Goal: Transaction & Acquisition: Purchase product/service

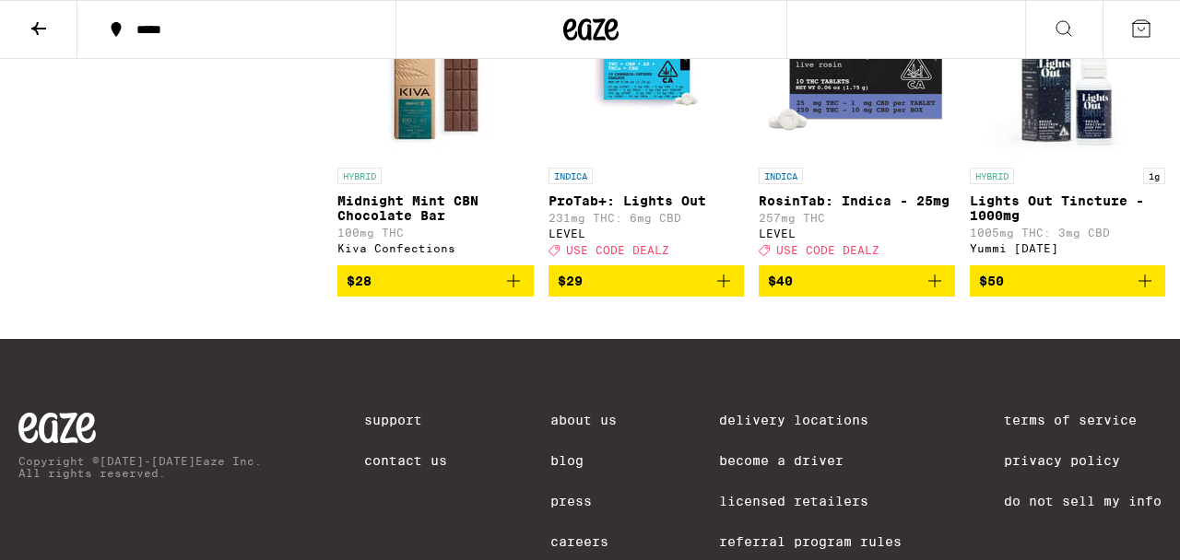
scroll to position [1296, 0]
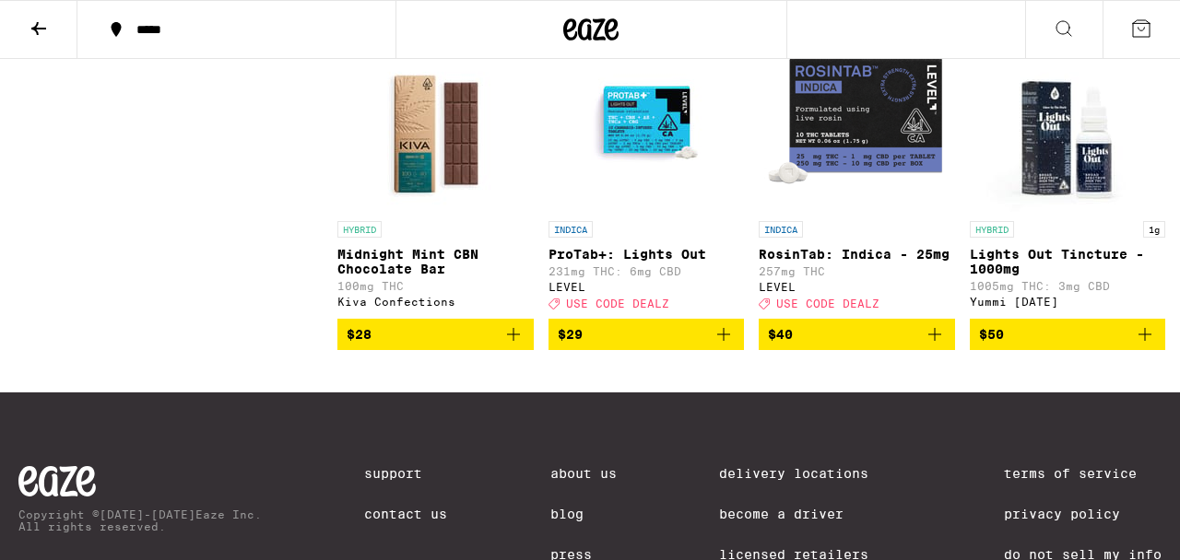
click at [820, 262] on p "RosinTab: Indica - 25mg" at bounding box center [857, 254] width 196 height 15
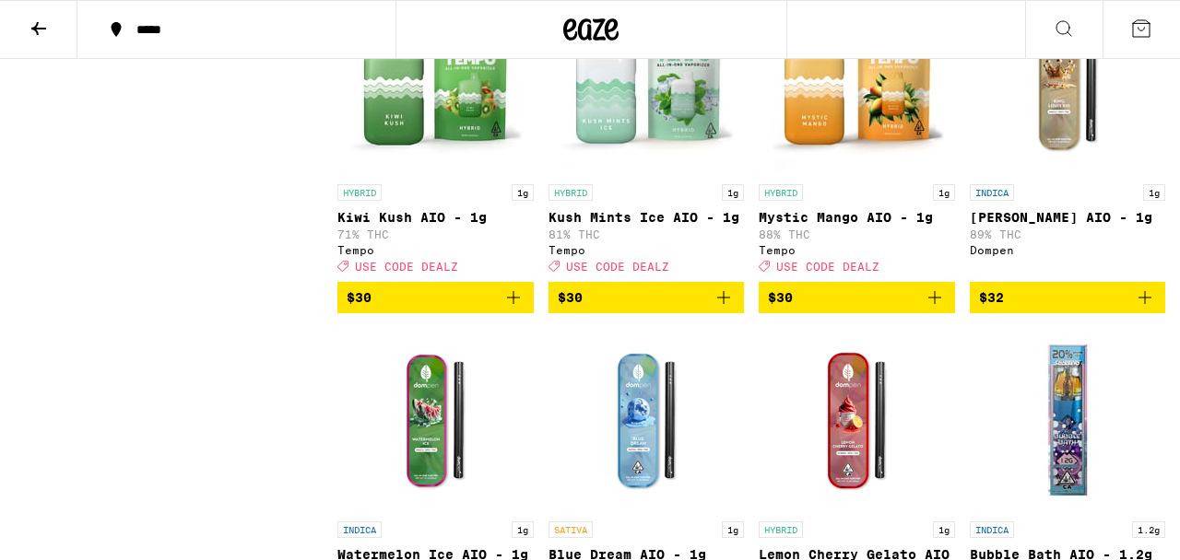
scroll to position [3663, 0]
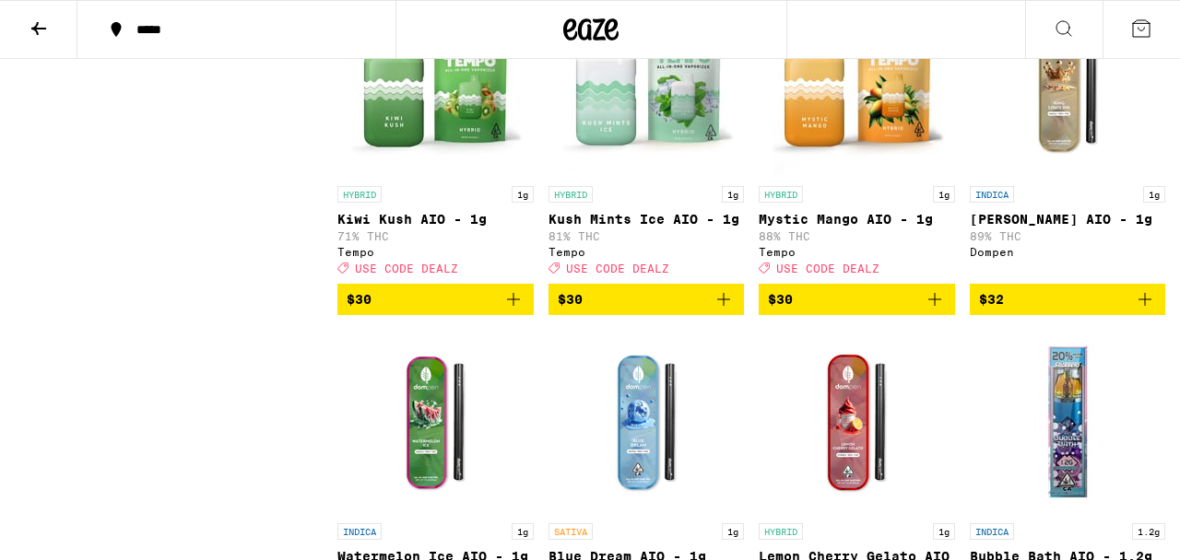
click at [1055, 227] on p "[PERSON_NAME] AIO - 1g" at bounding box center [1068, 219] width 196 height 15
